Goal: Transaction & Acquisition: Register for event/course

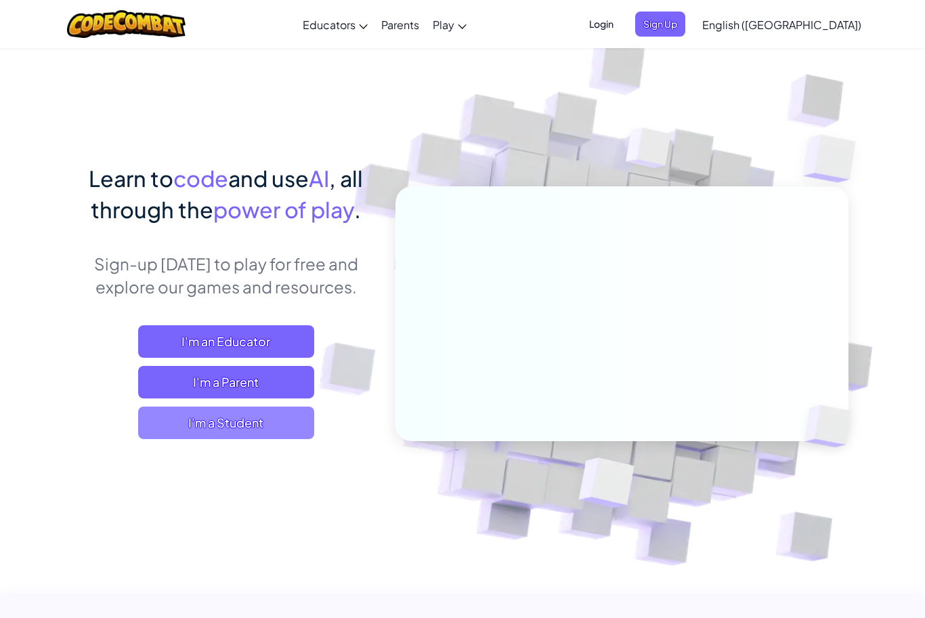
click at [249, 425] on span "I'm a Student" at bounding box center [226, 422] width 176 height 33
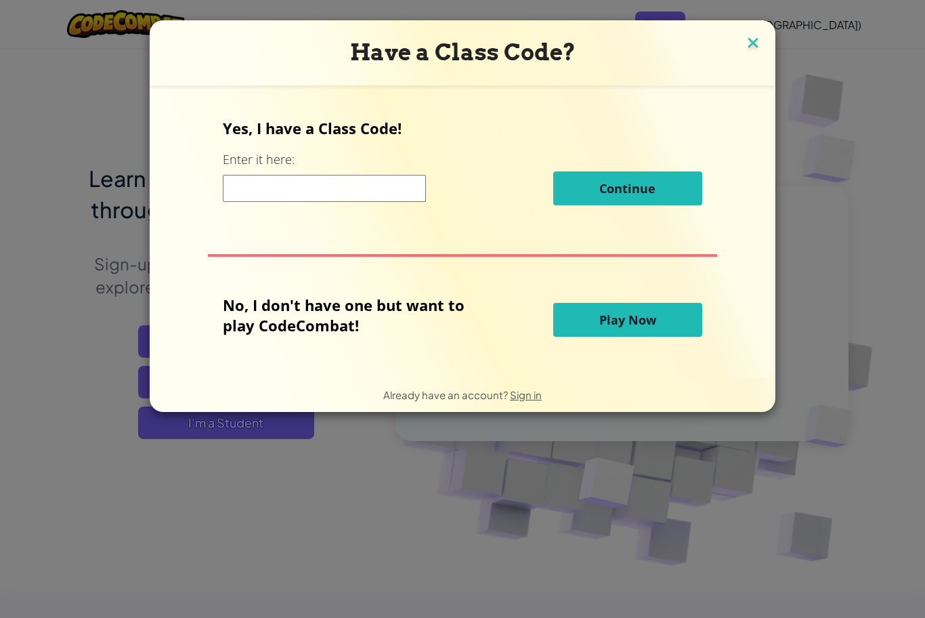
click at [758, 44] on img at bounding box center [753, 44] width 18 height 20
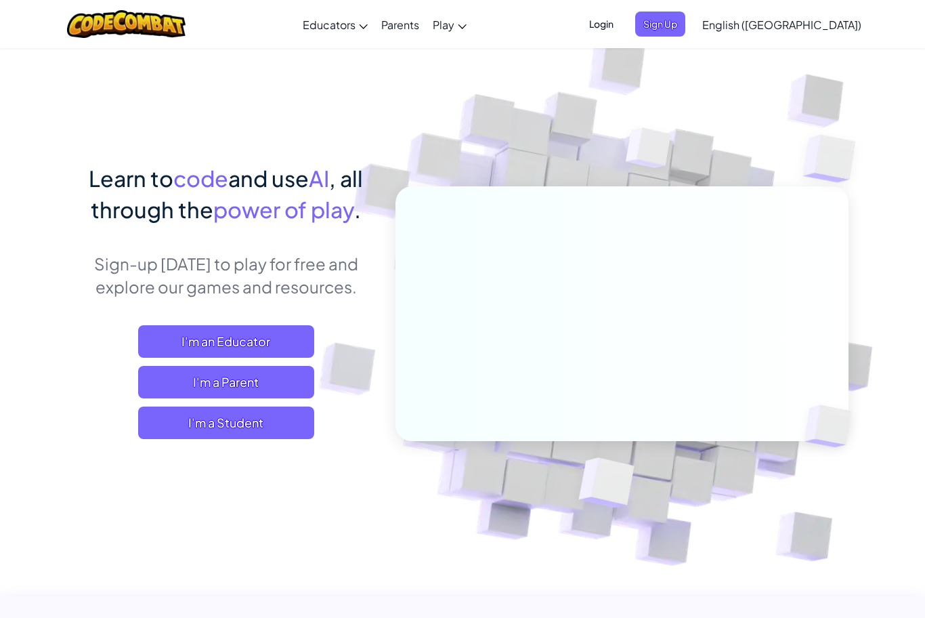
click at [196, 77] on div "Learn to code and use AI , all through the power of play . Sign-up [DATE] to pl…" at bounding box center [463, 294] width 772 height 494
click at [685, 25] on span "Sign Up" at bounding box center [660, 24] width 50 height 25
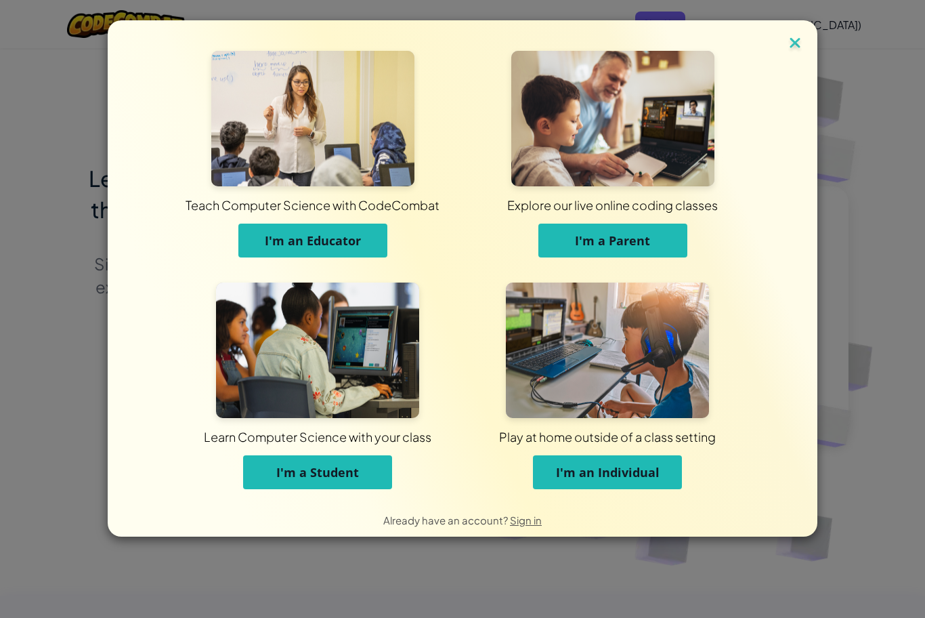
click at [796, 44] on img at bounding box center [795, 44] width 18 height 20
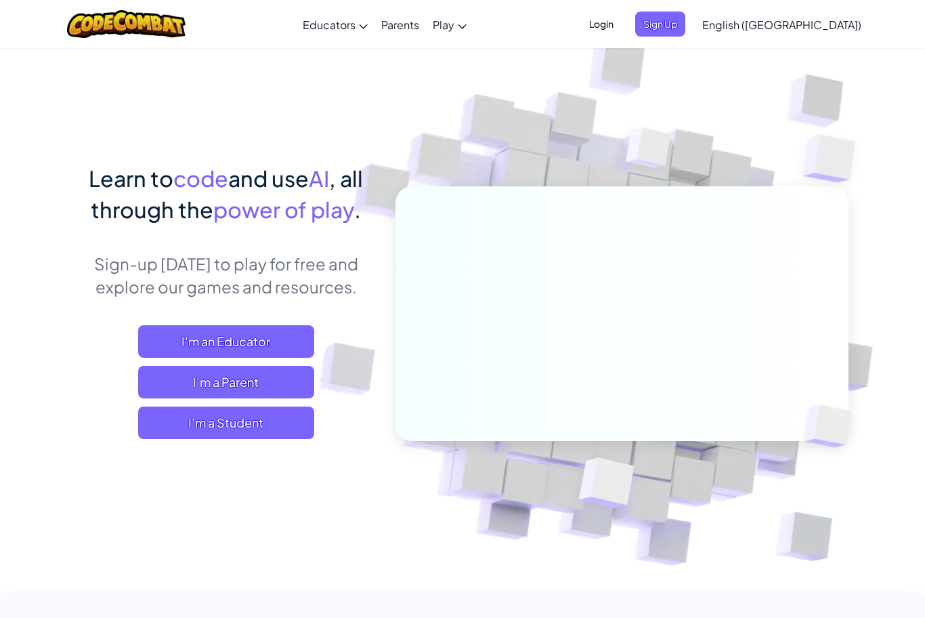
click at [622, 26] on span "Login" at bounding box center [601, 24] width 41 height 25
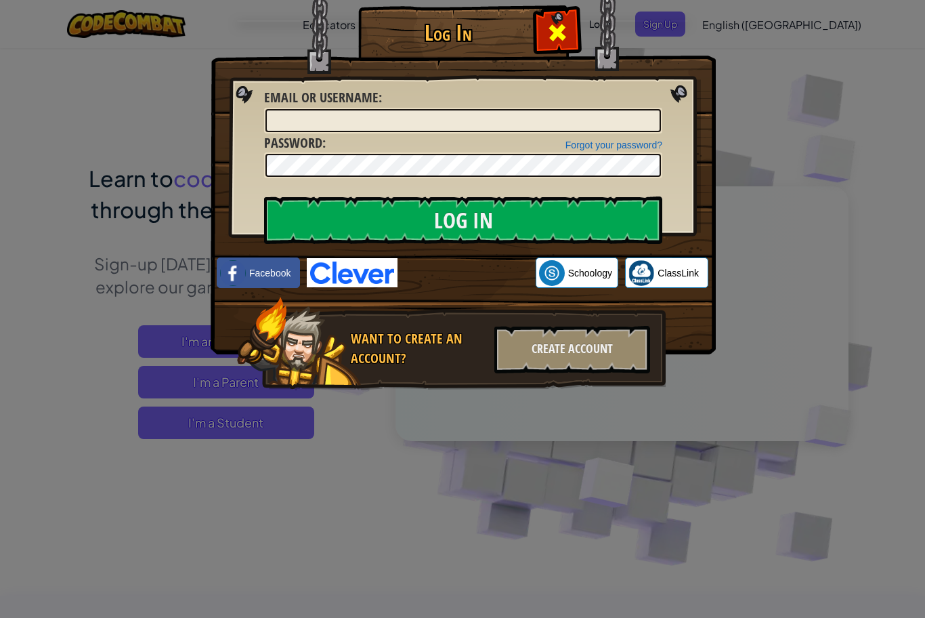
click at [557, 41] on span at bounding box center [557, 33] width 22 height 22
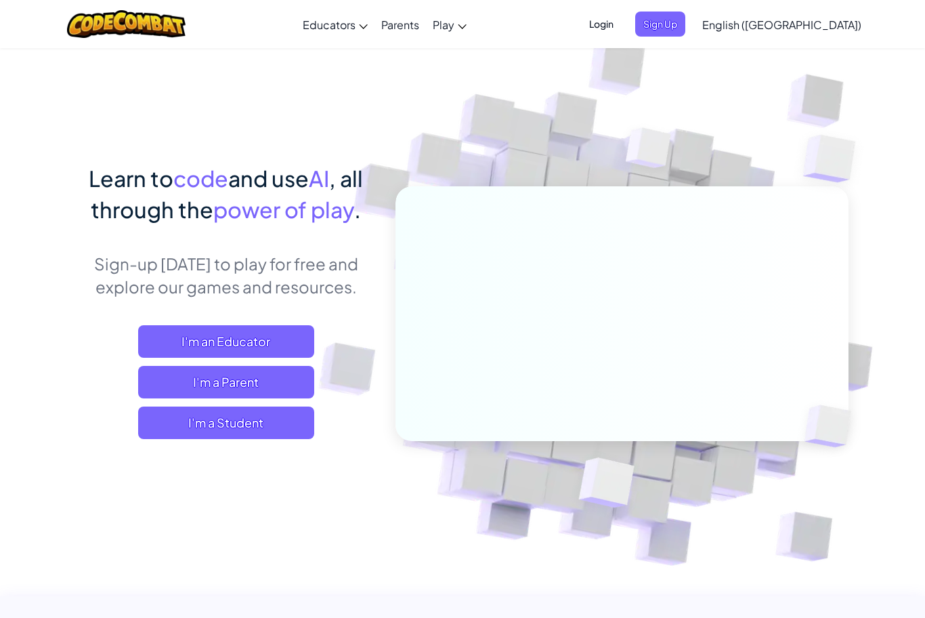
click at [622, 28] on span "Login" at bounding box center [601, 24] width 41 height 25
